Goal: Task Accomplishment & Management: Manage account settings

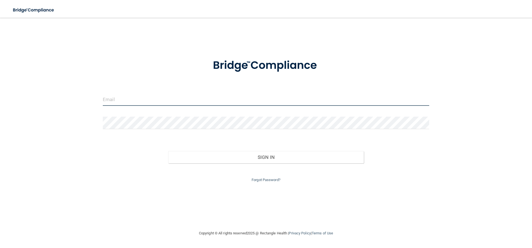
click at [174, 98] on input "email" at bounding box center [266, 99] width 327 height 12
type input "[PERSON_NAME][EMAIL_ADDRESS][DOMAIN_NAME]"
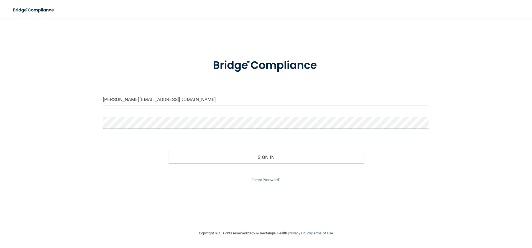
click at [168, 151] on button "Sign In" at bounding box center [266, 157] width 196 height 12
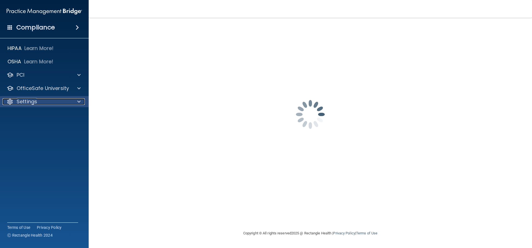
click at [35, 98] on p "Settings" at bounding box center [27, 101] width 21 height 7
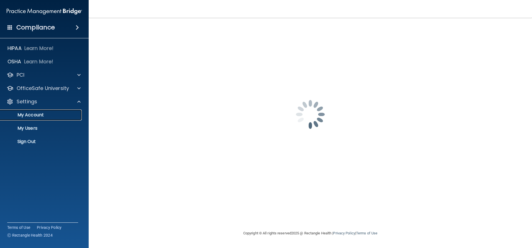
click at [34, 116] on p "My Account" at bounding box center [42, 115] width 76 height 6
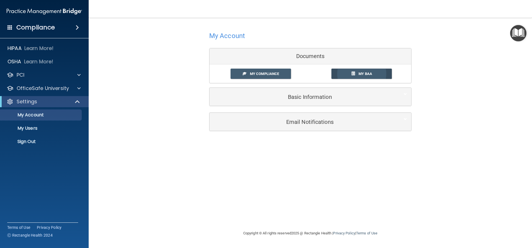
click at [357, 72] on link "My BAA" at bounding box center [362, 73] width 61 height 10
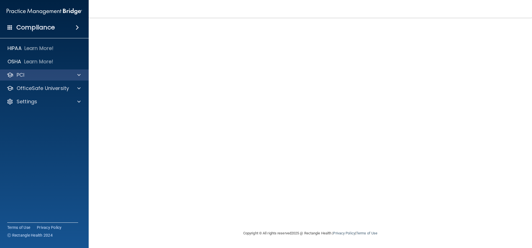
click at [37, 80] on div "PCI" at bounding box center [44, 74] width 89 height 11
click at [35, 78] on div "PCI" at bounding box center [36, 75] width 69 height 7
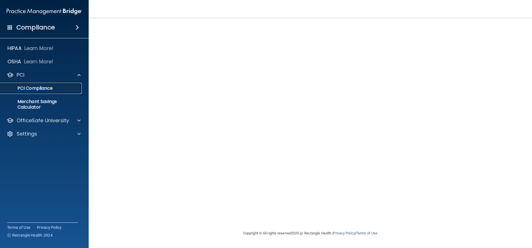
click at [38, 85] on p "PCI Compliance" at bounding box center [42, 88] width 76 height 6
click at [15, 139] on div "HIPAA Learn More! OSHA Learn More! PCI PCI Compliance Merchant Savings Calculat…" at bounding box center [44, 91] width 89 height 103
click at [17, 135] on p "Settings" at bounding box center [27, 133] width 21 height 7
click at [34, 150] on link "My Account" at bounding box center [37, 146] width 87 height 11
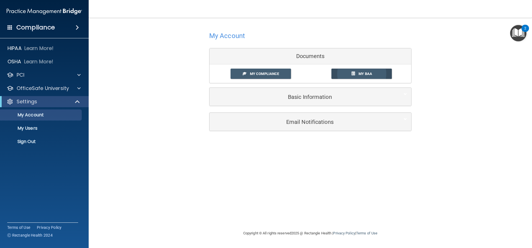
click at [365, 77] on link "My BAA" at bounding box center [362, 73] width 61 height 10
